Goal: Obtain resource: Download file/media

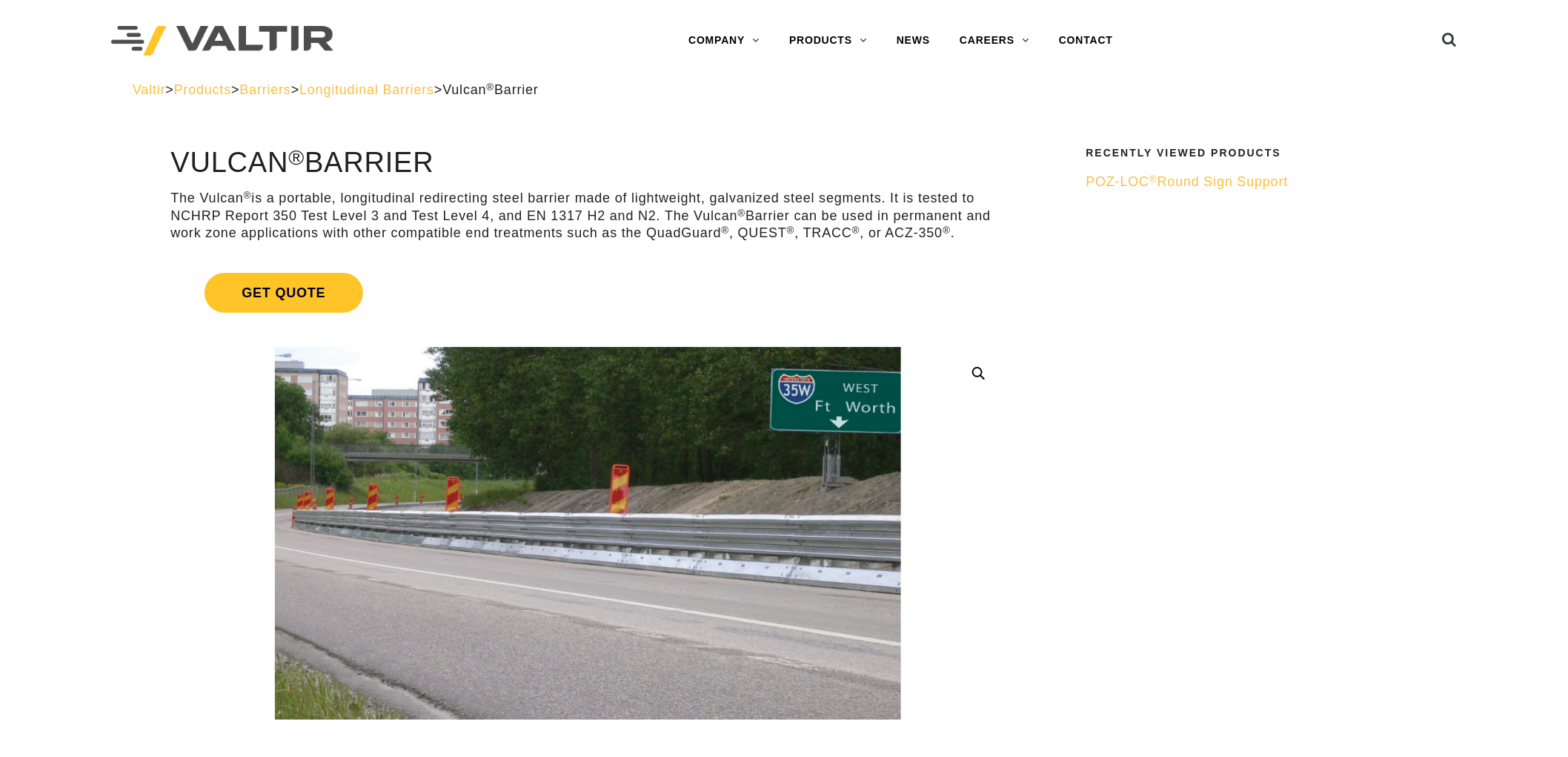
click at [831, 95] on link "BARRIERS" at bounding box center [867, 100] width 186 height 30
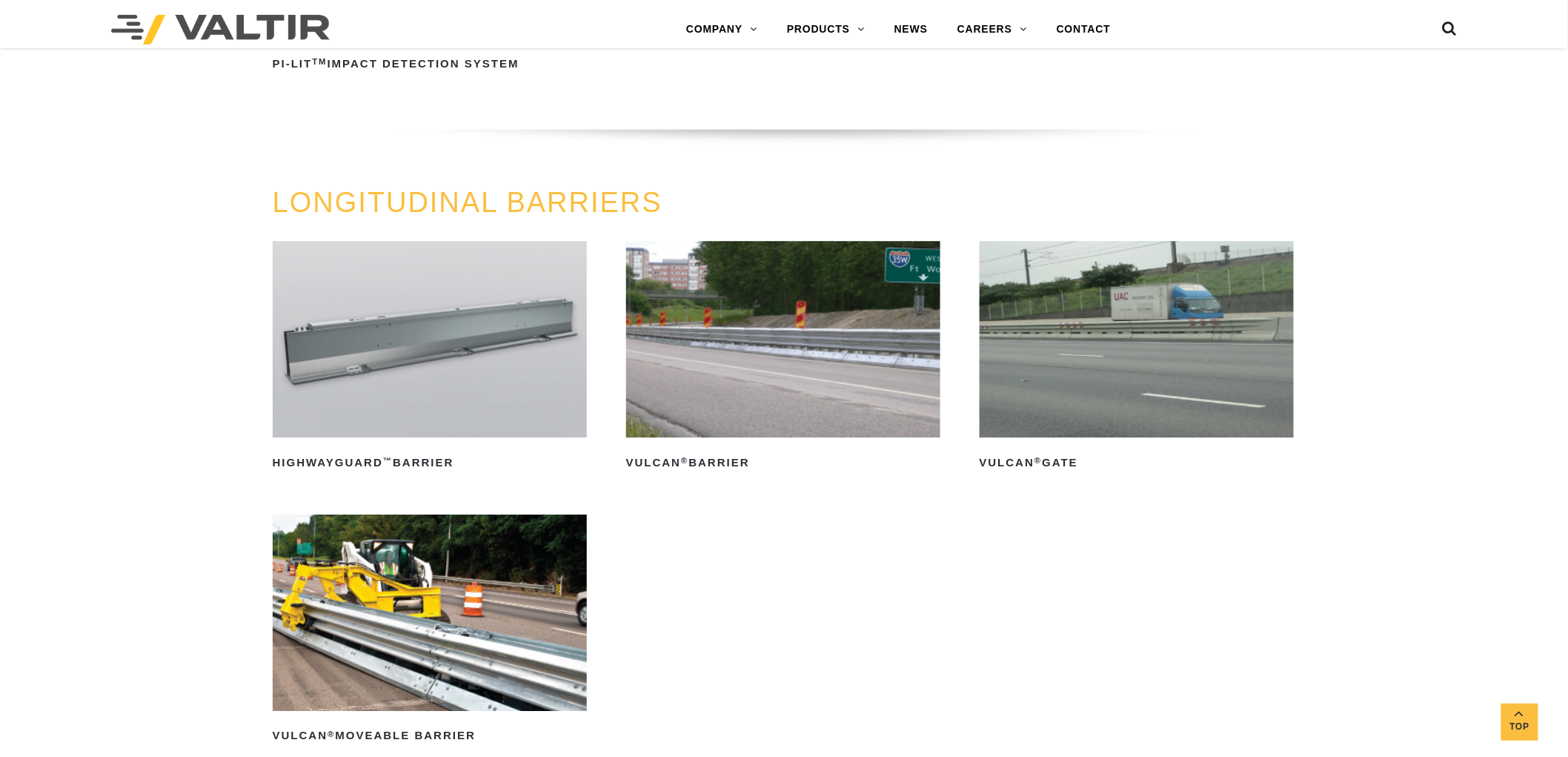
scroll to position [1647, 0]
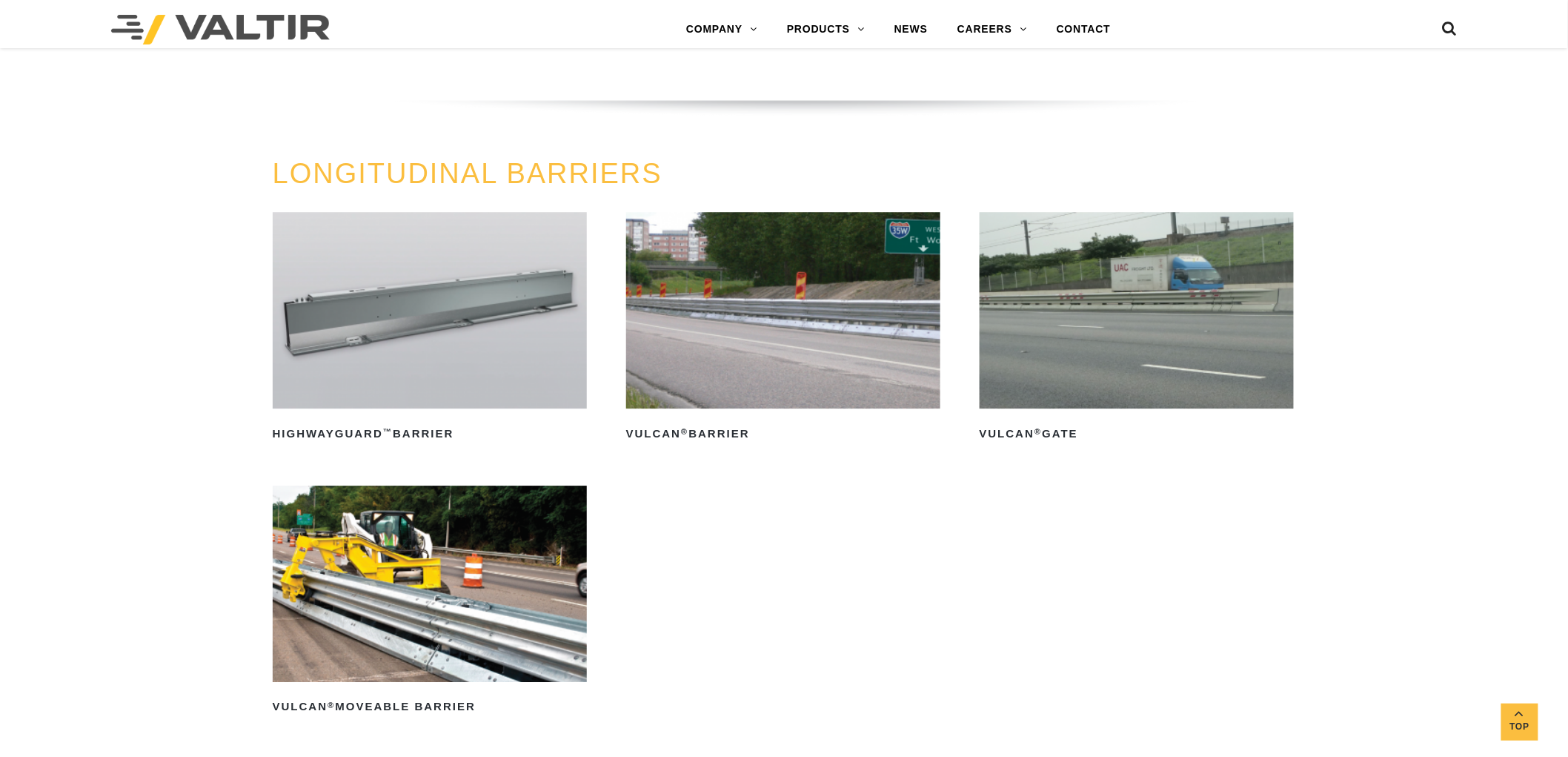
click at [773, 349] on img at bounding box center [783, 310] width 315 height 197
click at [1032, 370] on img at bounding box center [1136, 310] width 315 height 197
click at [790, 394] on img at bounding box center [783, 310] width 315 height 197
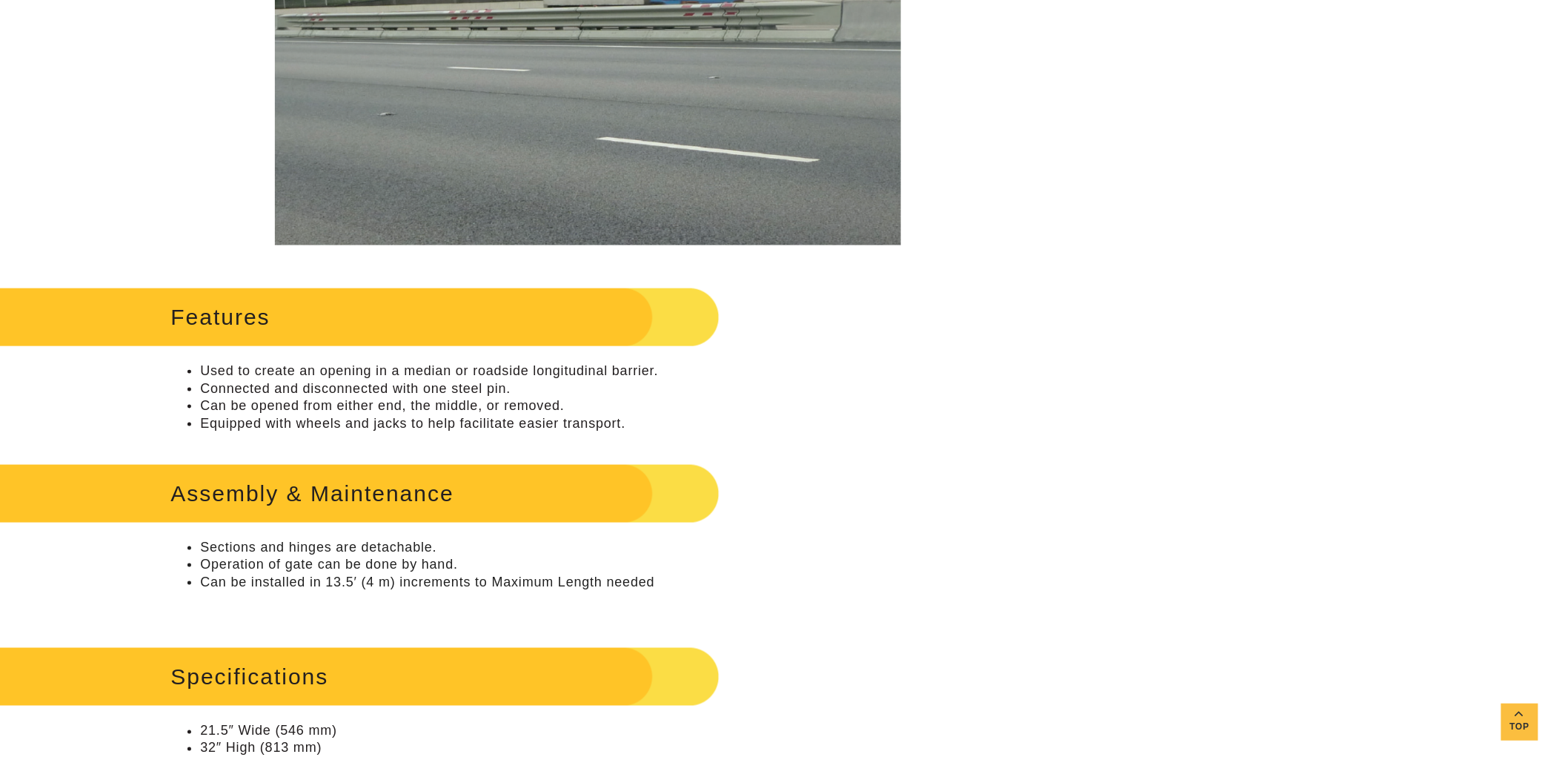
scroll to position [246, 0]
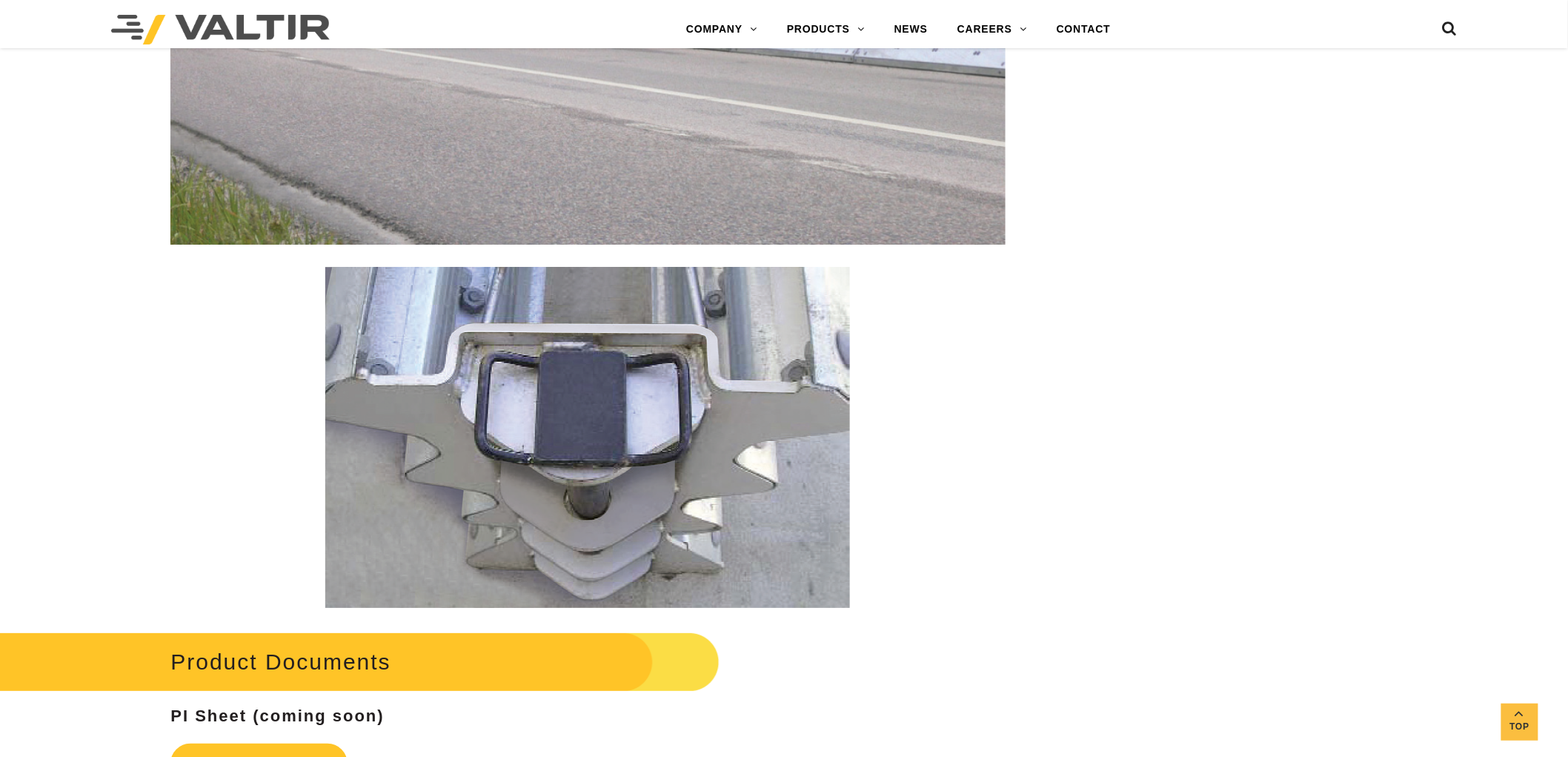
scroll to position [2553, 0]
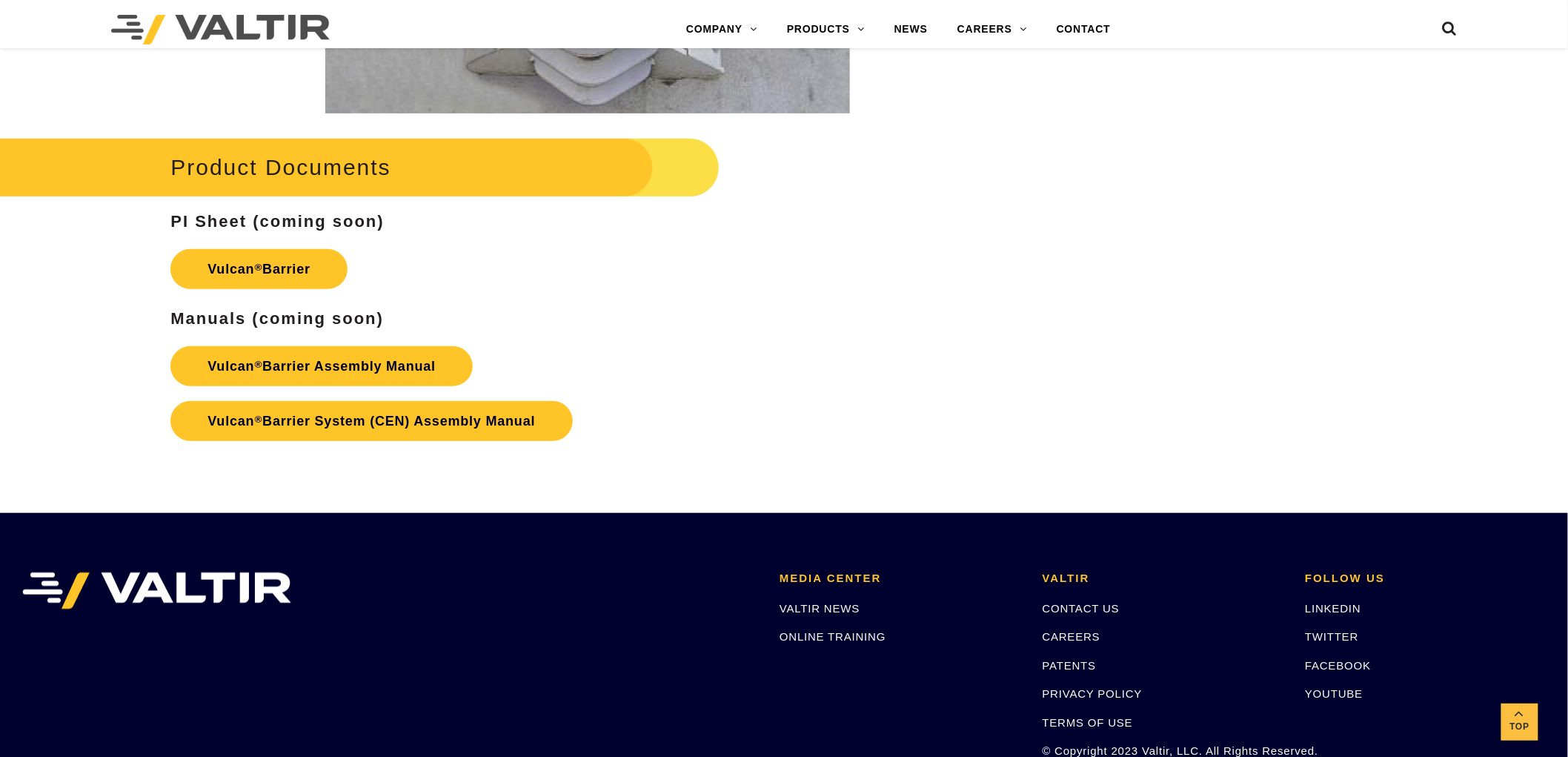
click at [329, 370] on link "Vulcan ® Barrier Assembly Manual" at bounding box center [321, 365] width 302 height 40
